Goal: Information Seeking & Learning: Learn about a topic

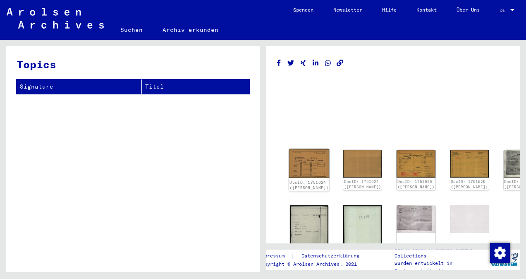
click at [302, 152] on img at bounding box center [309, 163] width 41 height 29
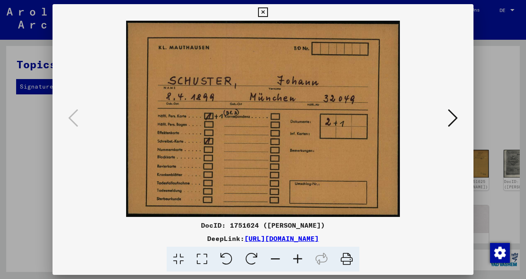
click at [448, 117] on icon at bounding box center [453, 118] width 10 height 20
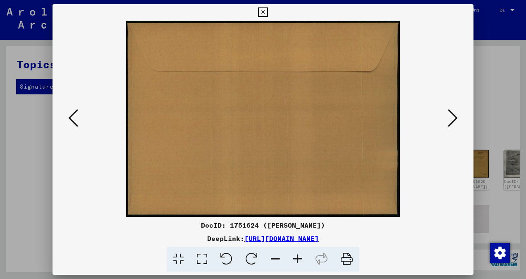
click at [451, 116] on icon at bounding box center [453, 118] width 10 height 20
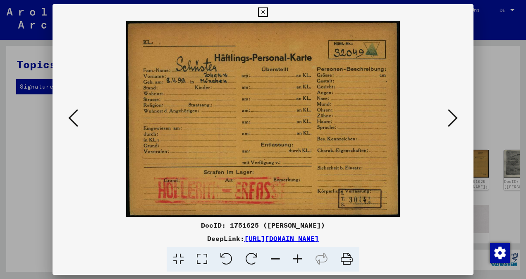
click at [454, 116] on icon at bounding box center [453, 118] width 10 height 20
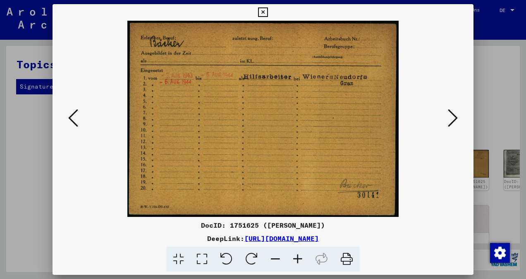
click at [454, 116] on icon at bounding box center [453, 118] width 10 height 20
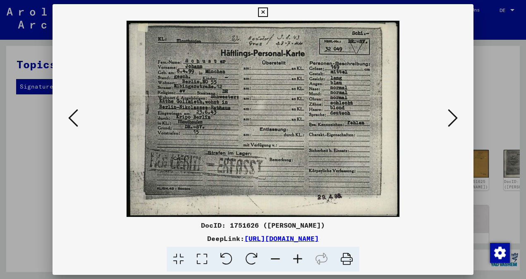
click at [446, 122] on button at bounding box center [453, 119] width 15 height 24
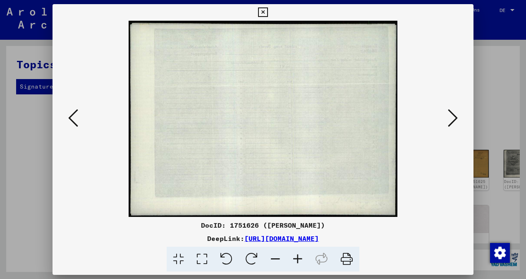
click at [445, 122] on div at bounding box center [263, 119] width 421 height 196
drag, startPoint x: 455, startPoint y: 119, endPoint x: 450, endPoint y: 122, distance: 6.0
click at [453, 122] on icon at bounding box center [453, 118] width 10 height 20
